Goal: Transaction & Acquisition: Purchase product/service

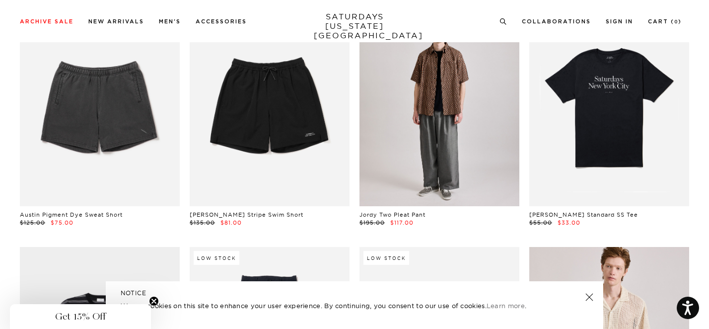
scroll to position [2986, 0]
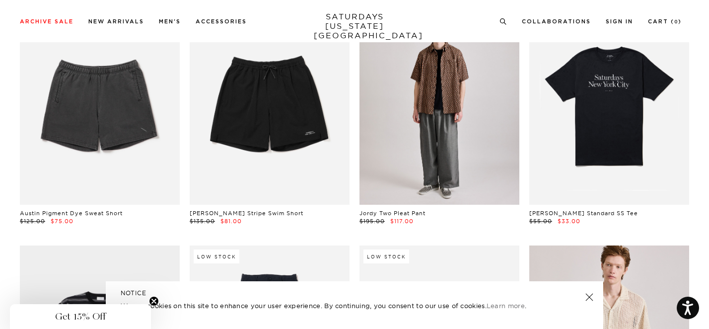
click at [394, 125] on link at bounding box center [440, 104] width 160 height 200
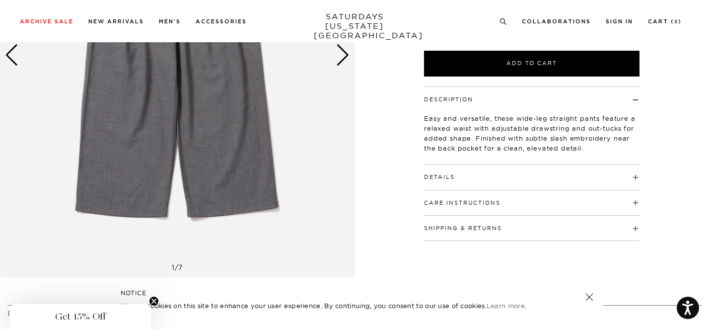
scroll to position [217, 0]
click at [345, 56] on div "Next slide" at bounding box center [342, 55] width 13 height 22
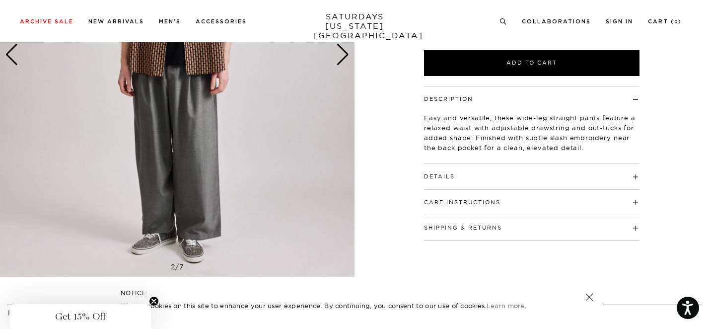
click at [345, 56] on div "Next slide" at bounding box center [342, 55] width 13 height 22
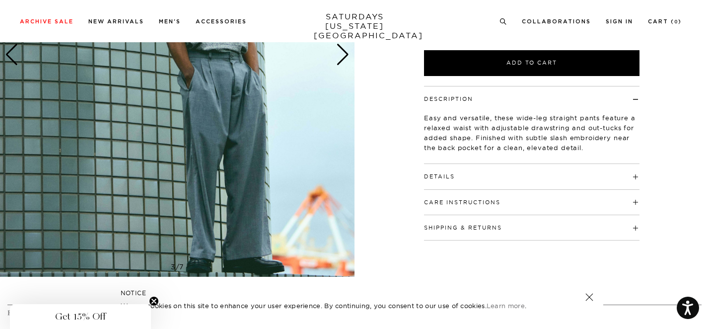
click at [345, 56] on div "Next slide" at bounding box center [342, 55] width 13 height 22
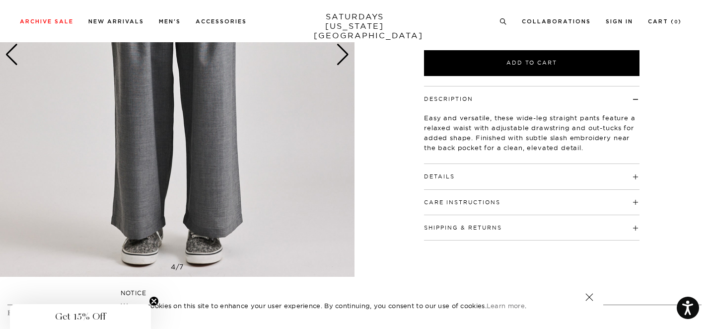
click at [345, 56] on div "Next slide" at bounding box center [342, 55] width 13 height 22
